Goal: Transaction & Acquisition: Purchase product/service

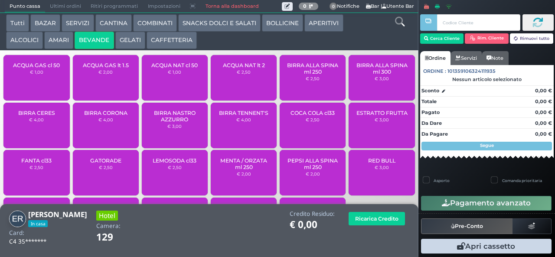
click at [180, 68] on span "ACQUA NAT cl 50" at bounding box center [174, 65] width 46 height 7
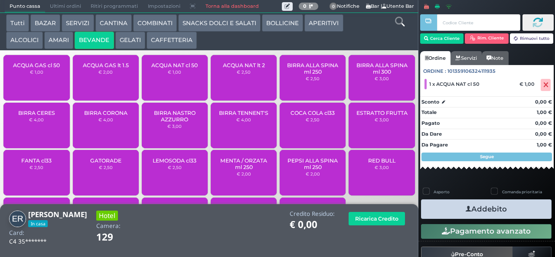
click at [495, 208] on button "Addebito" at bounding box center [486, 209] width 130 height 20
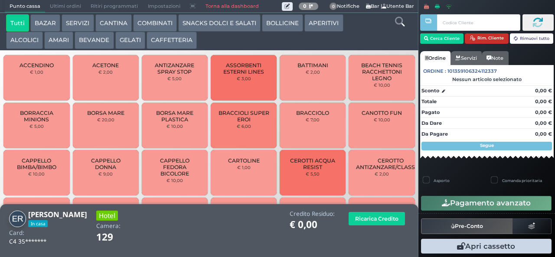
click at [492, 38] on button "Rim. Cliente" at bounding box center [487, 38] width 44 height 10
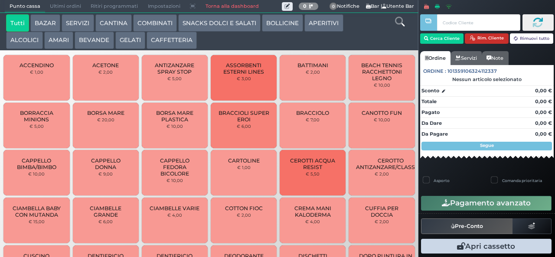
click at [491, 38] on button "Rim. Cliente" at bounding box center [487, 38] width 44 height 10
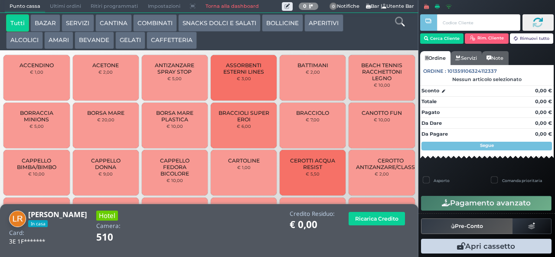
click at [134, 40] on button "GELATI" at bounding box center [130, 40] width 30 height 17
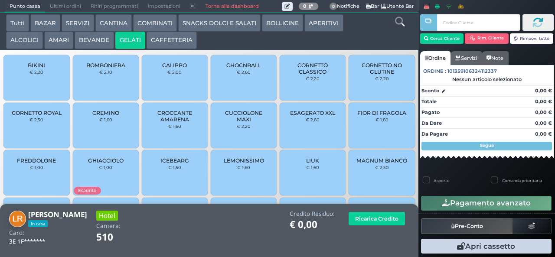
click at [185, 41] on button "CAFFETTERIA" at bounding box center [172, 40] width 50 height 17
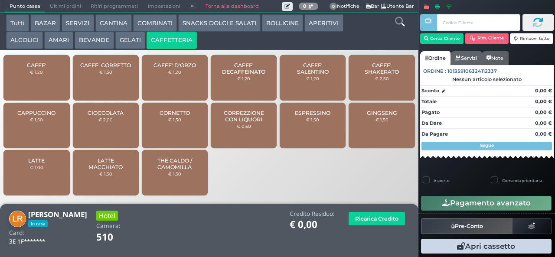
click at [59, 88] on div "CAFFE' € 1,20" at bounding box center [36, 78] width 66 height 46
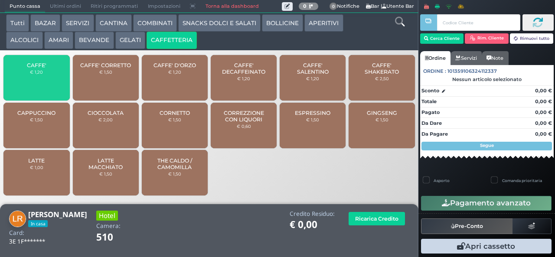
click at [59, 81] on div "CAFFE' € 1,20" at bounding box center [36, 78] width 66 height 46
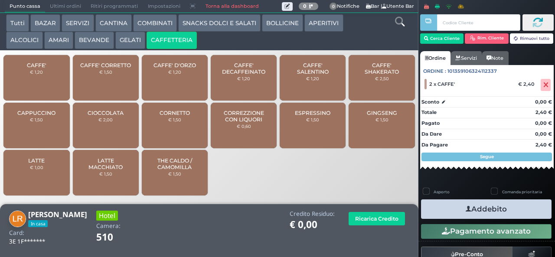
click at [508, 215] on button "Addebito" at bounding box center [486, 209] width 130 height 20
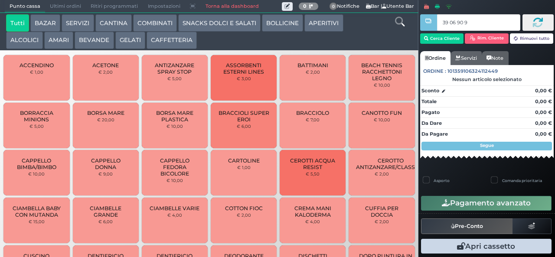
type input "39 06 90 95"
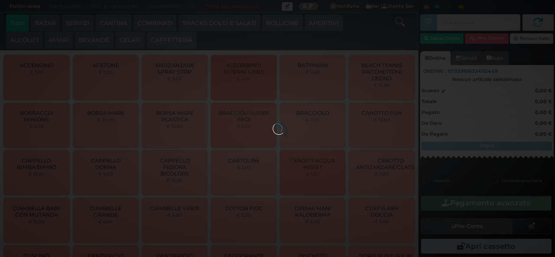
click at [273, 124] on div at bounding box center [278, 129] width 10 height 10
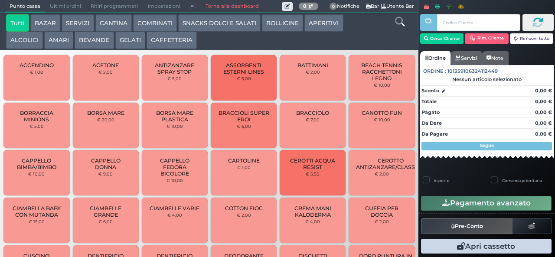
click at [183, 42] on button "CAFFETTERIA" at bounding box center [172, 40] width 50 height 17
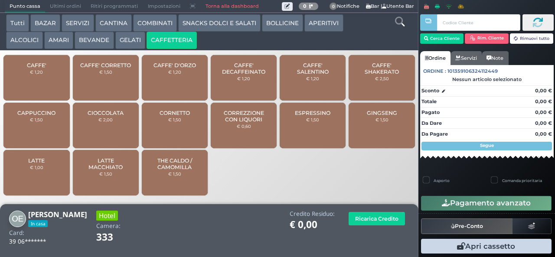
click at [42, 90] on div "CAFFE' € 1,20" at bounding box center [36, 78] width 66 height 46
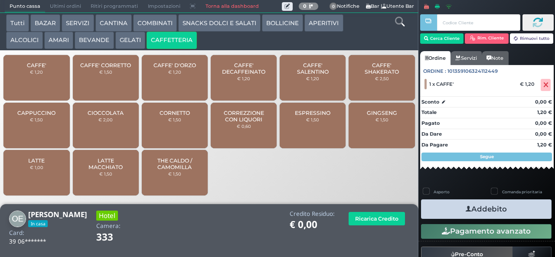
click at [522, 213] on button "Addebito" at bounding box center [486, 209] width 130 height 20
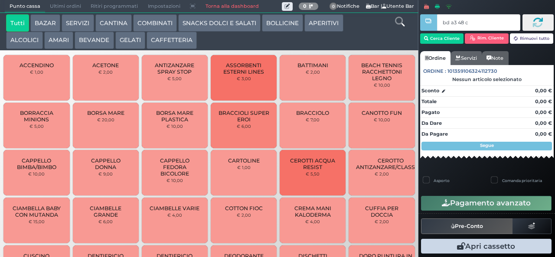
type input "bd a3 48 c3"
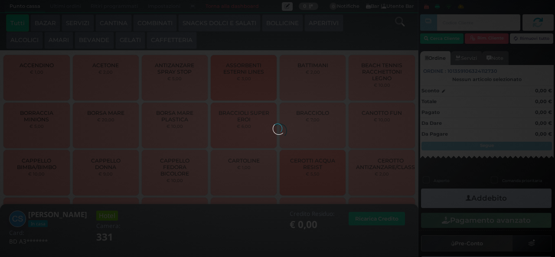
click at [158, 16] on button "COMBINATI" at bounding box center [155, 22] width 44 height 17
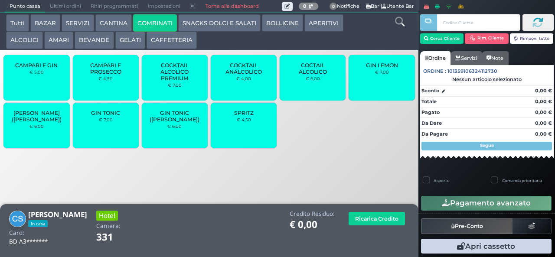
click at [98, 48] on button "BEVANDE" at bounding box center [94, 40] width 39 height 17
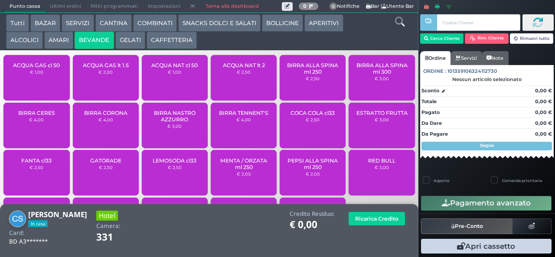
click at [248, 68] on span "ACQUA NAT lt 2" at bounding box center [244, 65] width 42 height 7
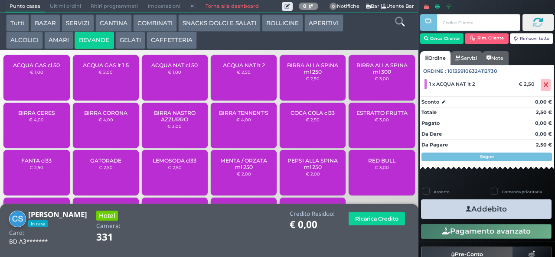
click at [246, 75] on small "€ 2,50" at bounding box center [244, 71] width 14 height 5
click at [507, 217] on button "Addebito" at bounding box center [486, 209] width 130 height 20
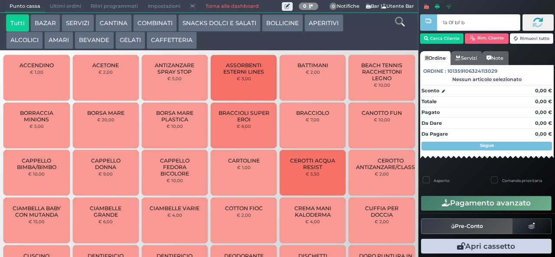
type input "1a 0f bf b9"
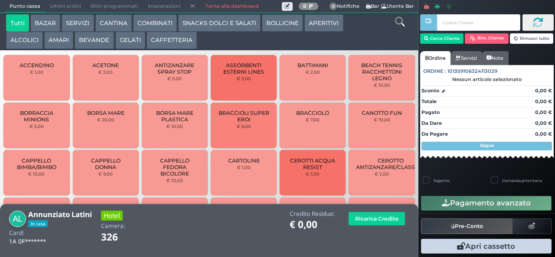
click at [186, 33] on button "CAFFETTERIA" at bounding box center [172, 40] width 50 height 17
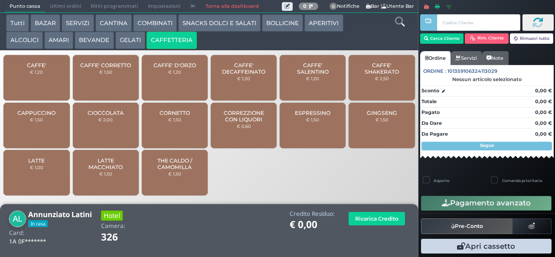
click at [44, 68] on span "CAFFE'" at bounding box center [37, 65] width 20 height 7
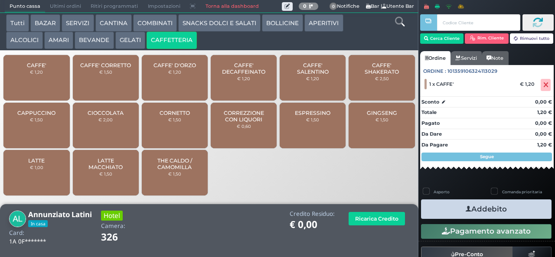
click at [505, 210] on button "Addebito" at bounding box center [486, 209] width 130 height 20
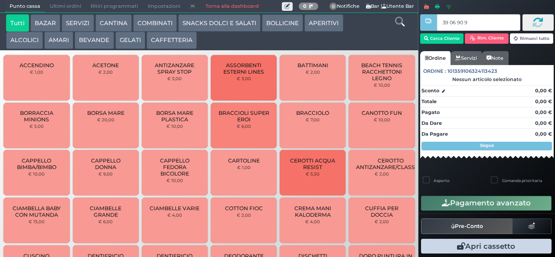
type input "39 06 90 95"
click at [166, 42] on button "CAFFETTERIA" at bounding box center [172, 40] width 50 height 17
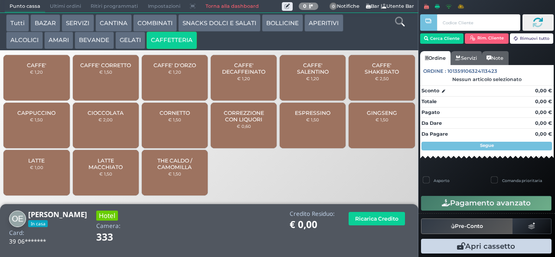
click at [42, 68] on span "CAFFE'" at bounding box center [37, 65] width 20 height 7
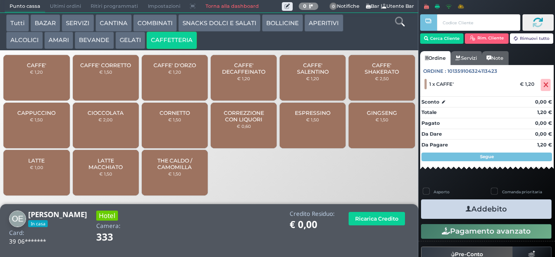
click at [496, 214] on button "Addebito" at bounding box center [486, 209] width 130 height 20
